Goal: Transaction & Acquisition: Purchase product/service

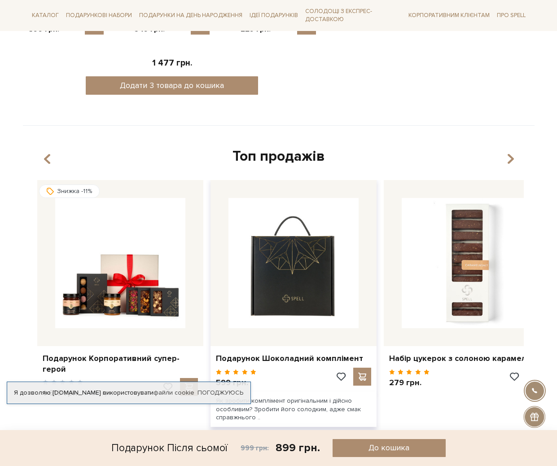
scroll to position [517, 0]
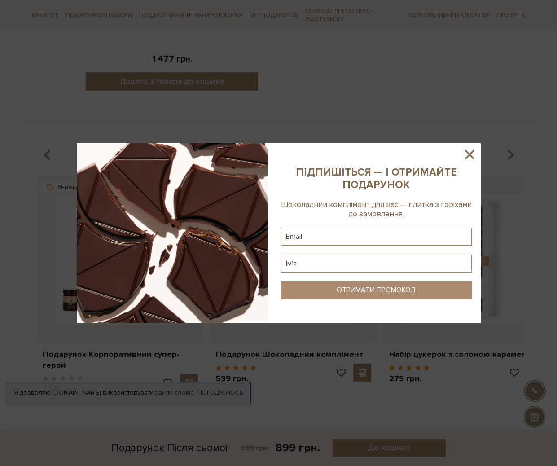
click at [471, 155] on icon at bounding box center [469, 154] width 9 height 9
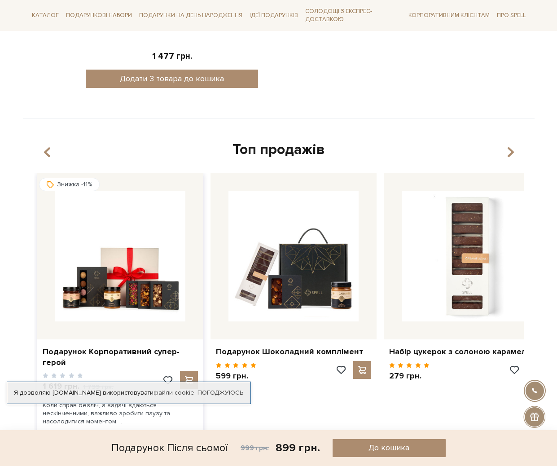
scroll to position [521, 0]
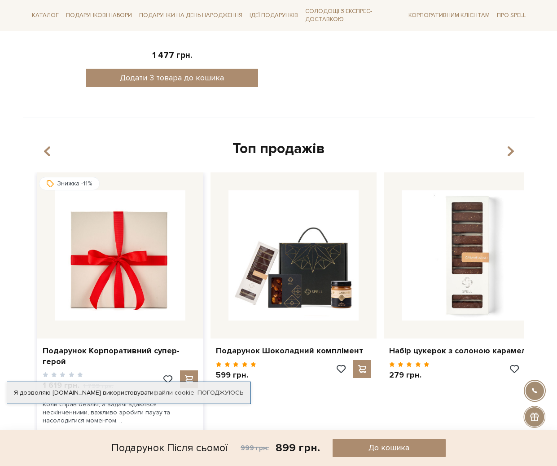
click at [96, 281] on img at bounding box center [120, 255] width 130 height 130
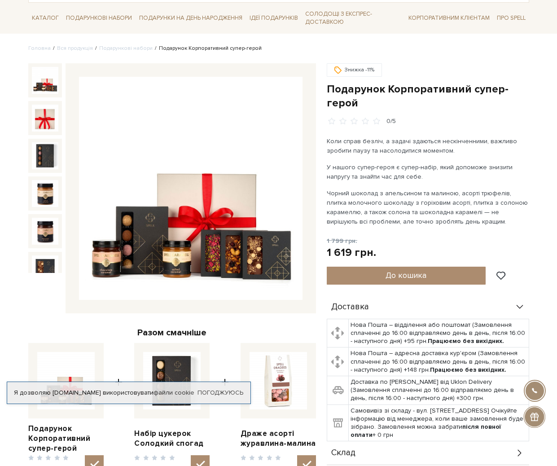
scroll to position [198, 0]
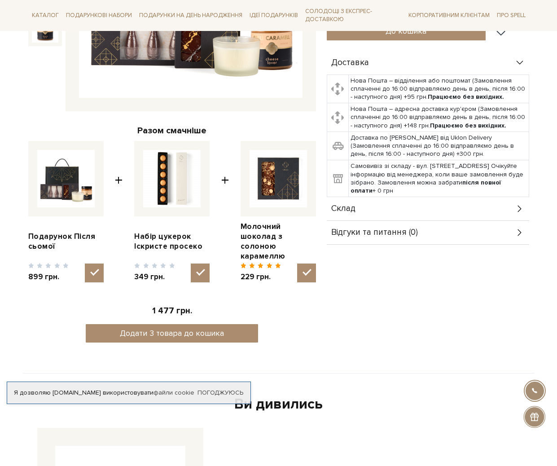
scroll to position [215, 0]
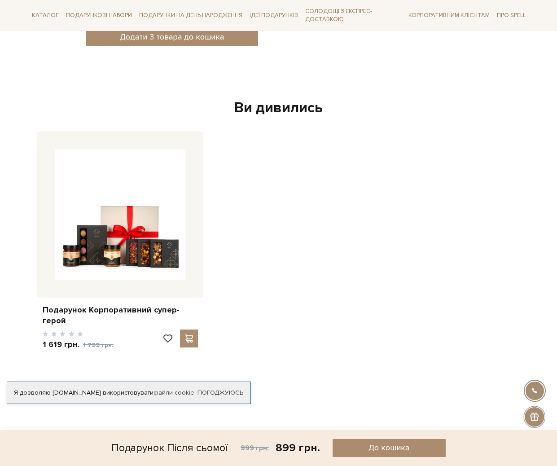
scroll to position [565, 0]
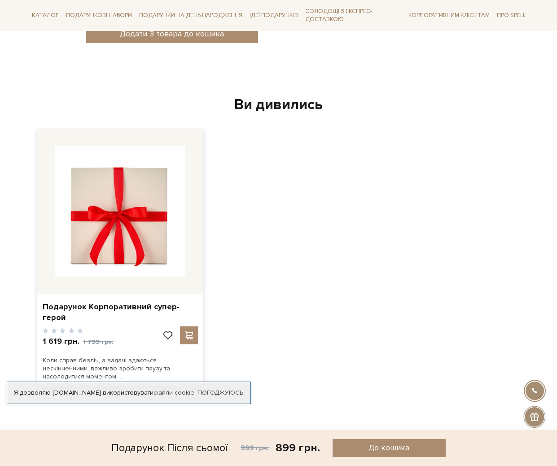
click at [125, 215] on img at bounding box center [120, 211] width 130 height 130
